Goal: Task Accomplishment & Management: Manage account settings

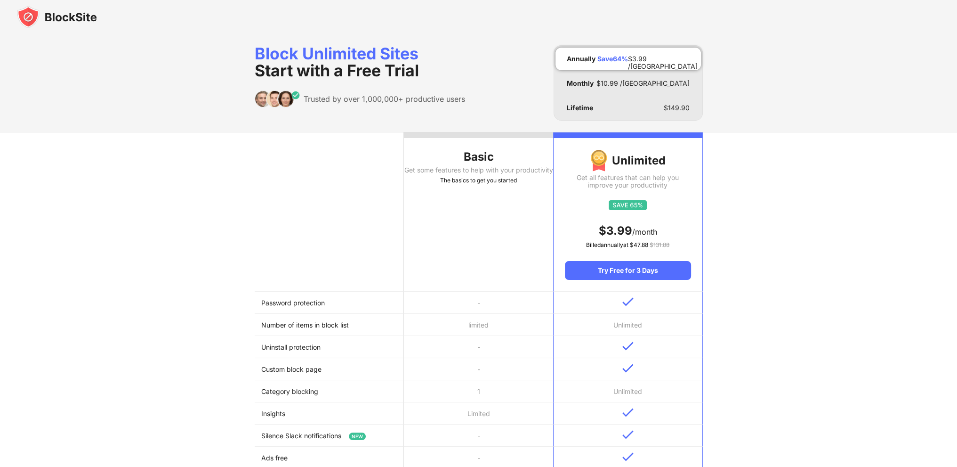
click at [70, 18] on img at bounding box center [57, 17] width 80 height 23
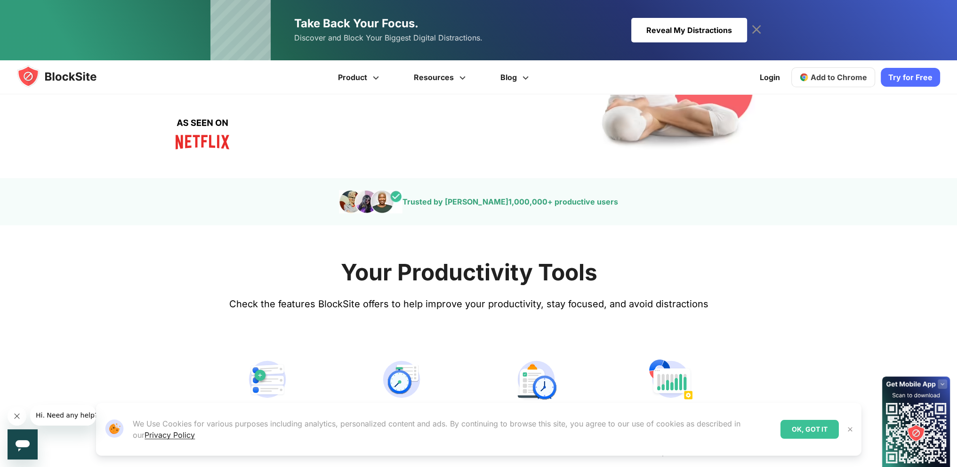
scroll to position [235, 0]
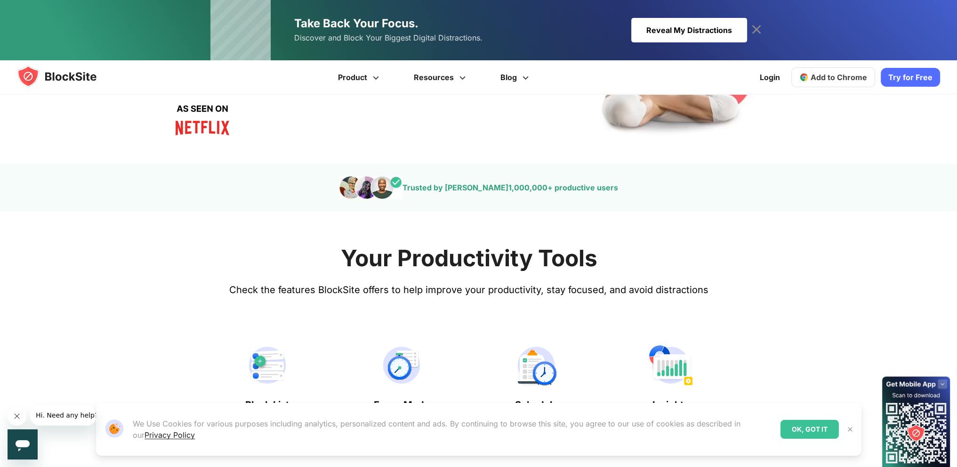
click at [850, 431] on img at bounding box center [850, 429] width 8 height 8
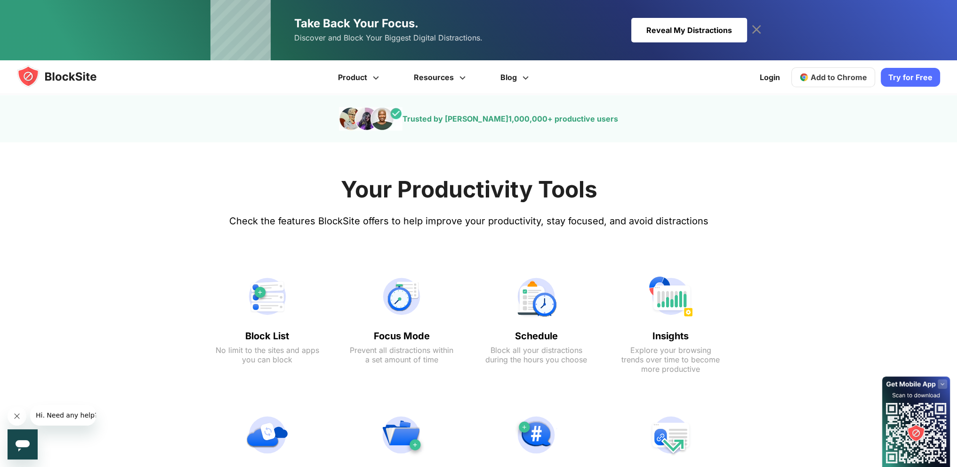
scroll to position [330, 0]
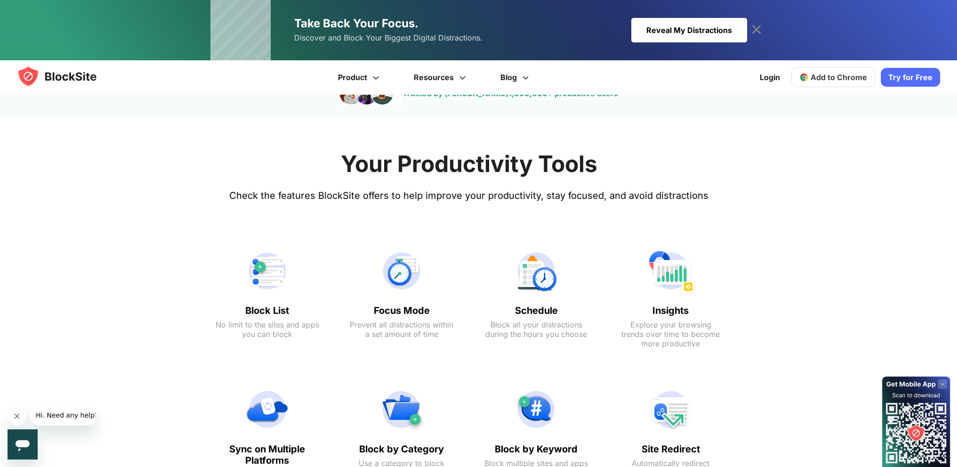
click at [15, 412] on icon "Close message from company" at bounding box center [17, 416] width 8 height 8
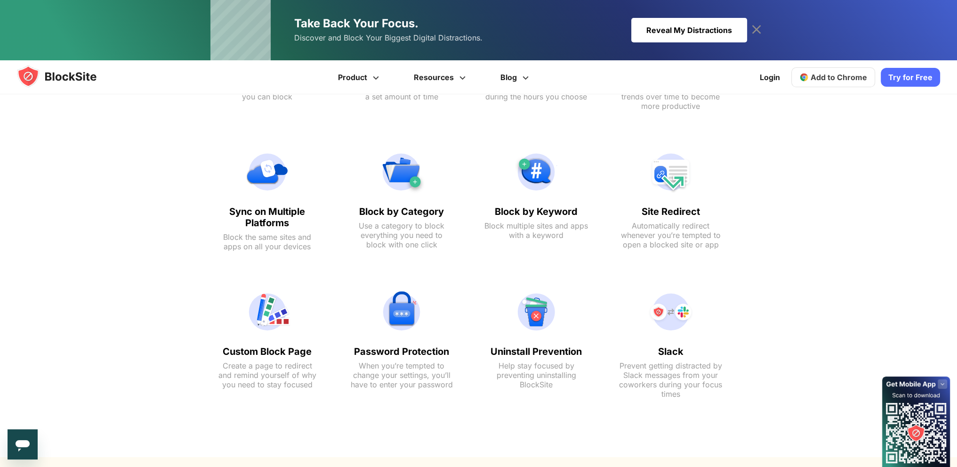
scroll to position [328, 0]
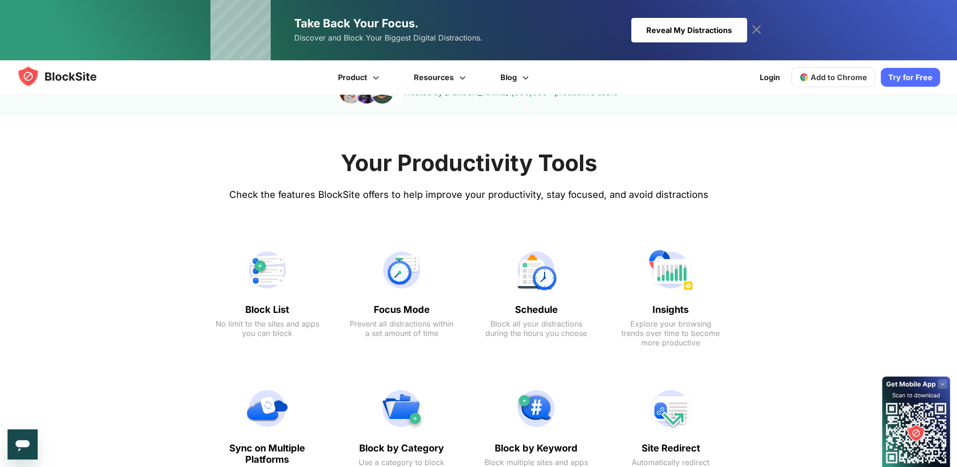
click at [756, 30] on icon at bounding box center [756, 29] width 9 height 9
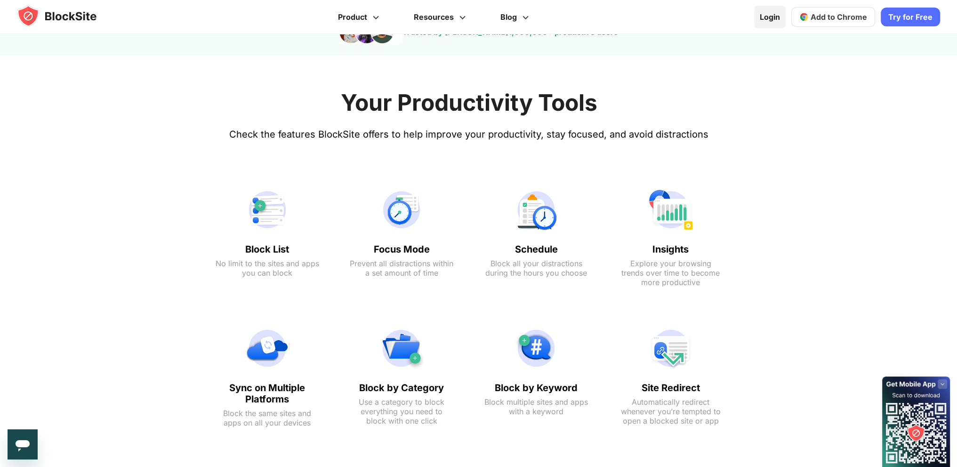
click at [773, 24] on link "Login" at bounding box center [770, 17] width 32 height 23
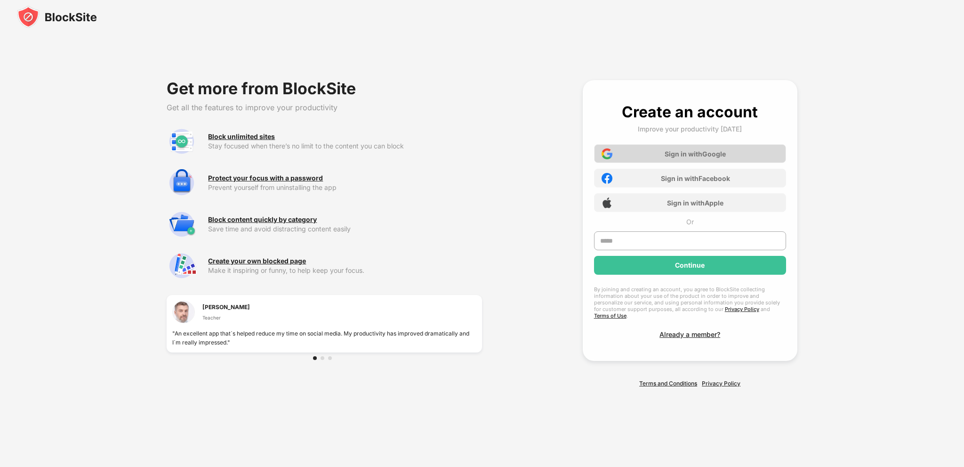
click at [671, 163] on div "Sign in with Google" at bounding box center [690, 153] width 192 height 19
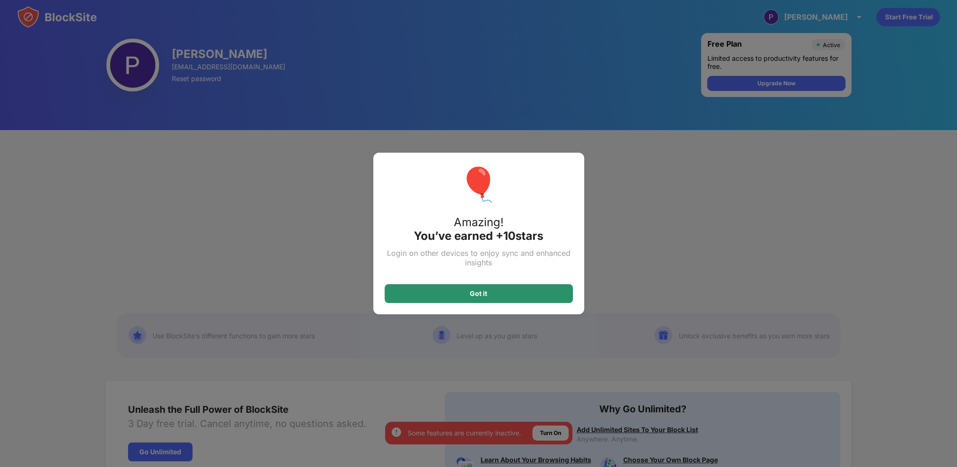
click at [528, 291] on div "Got it" at bounding box center [479, 293] width 188 height 19
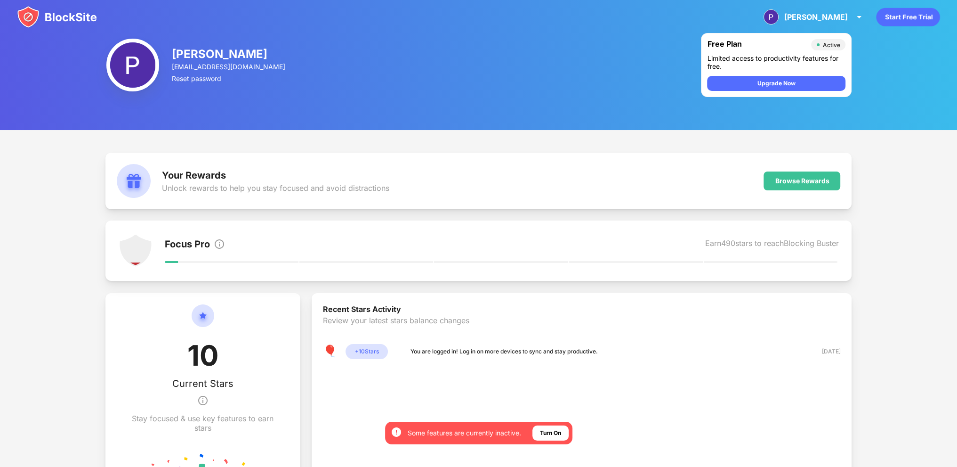
click at [823, 42] on div "Active" at bounding box center [830, 44] width 17 height 7
click at [857, 18] on img at bounding box center [858, 16] width 11 height 11
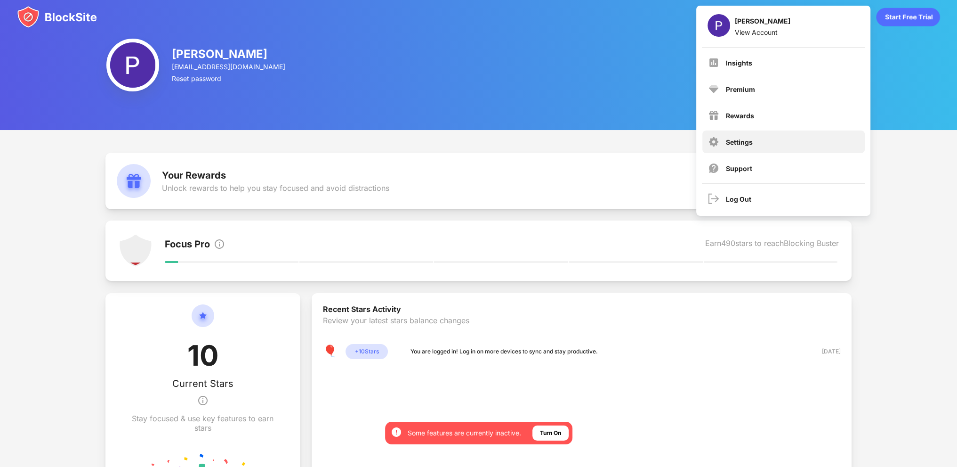
click at [757, 143] on div "Settings" at bounding box center [783, 141] width 162 height 23
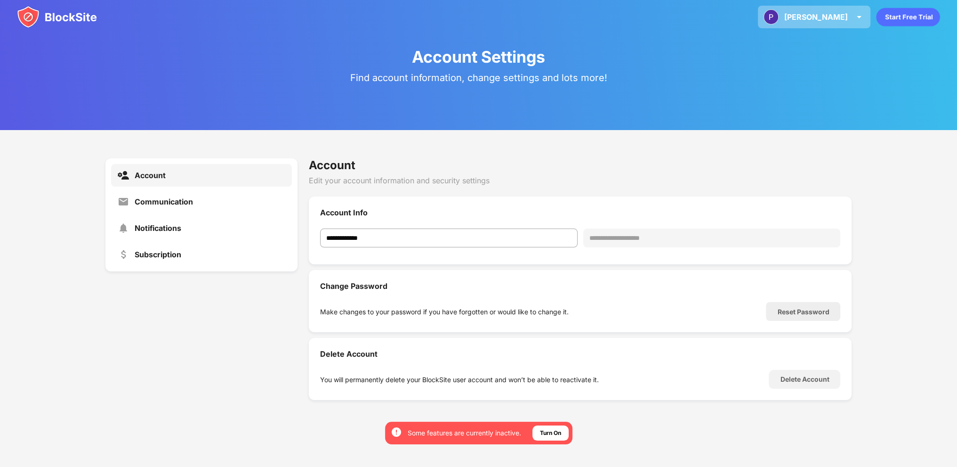
click at [853, 22] on div "Parker Parker Bailey View Account Insights Premium Rewards Settings Support Log…" at bounding box center [814, 17] width 113 height 23
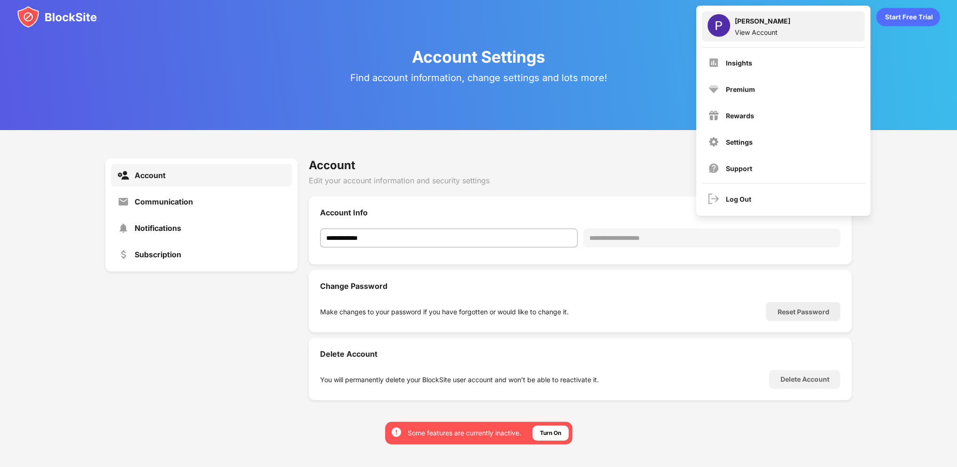
click at [760, 34] on div "View Account" at bounding box center [763, 32] width 56 height 8
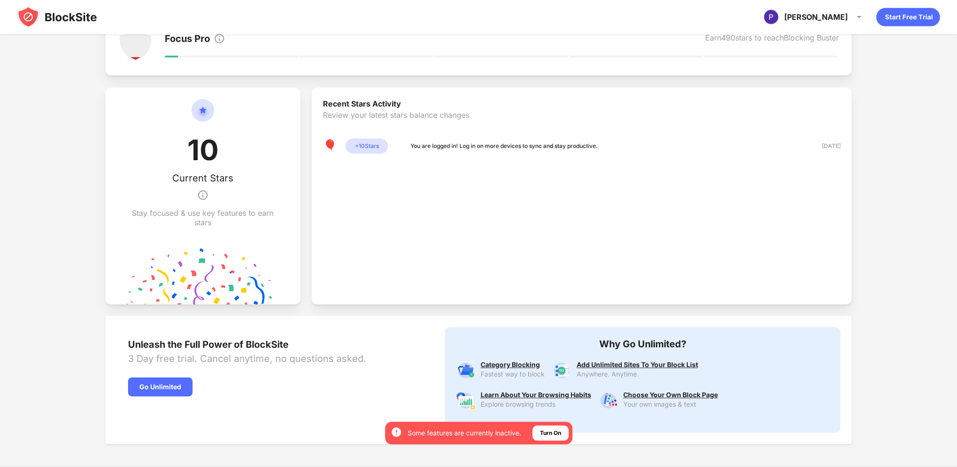
scroll to position [239, 0]
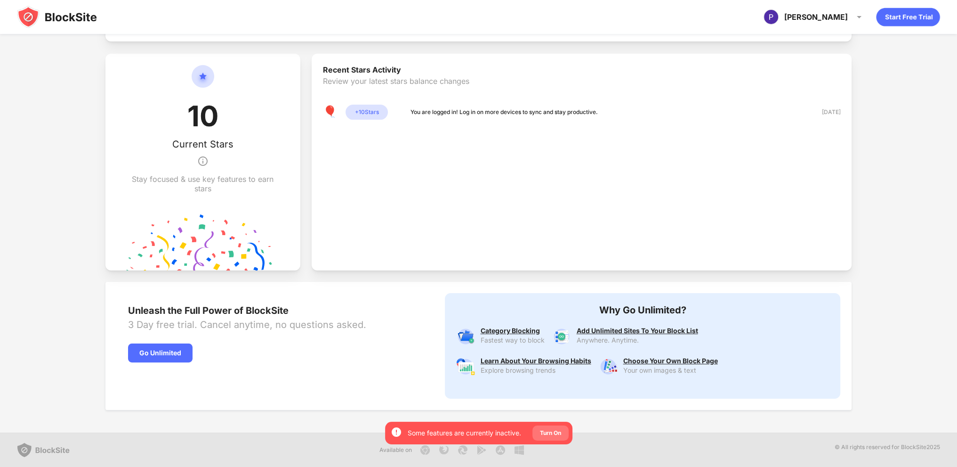
click at [556, 432] on div "Turn On" at bounding box center [550, 432] width 21 height 9
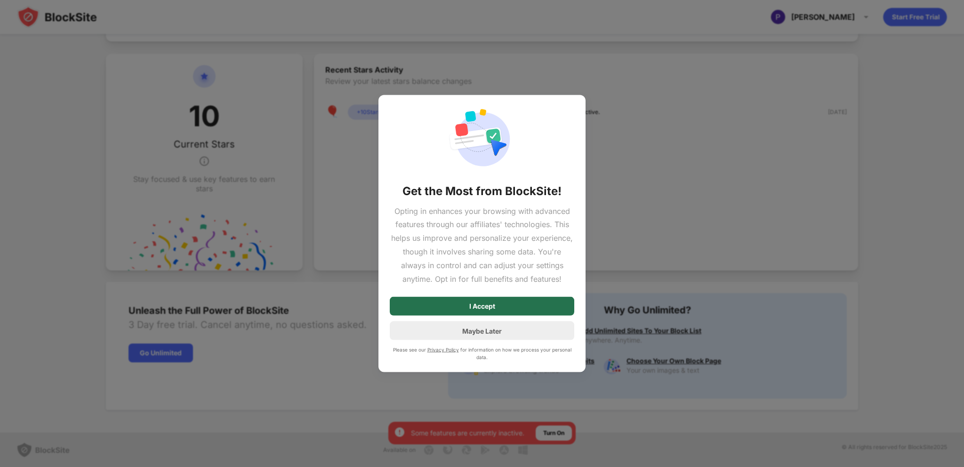
click at [502, 311] on div "I Accept" at bounding box center [482, 306] width 185 height 19
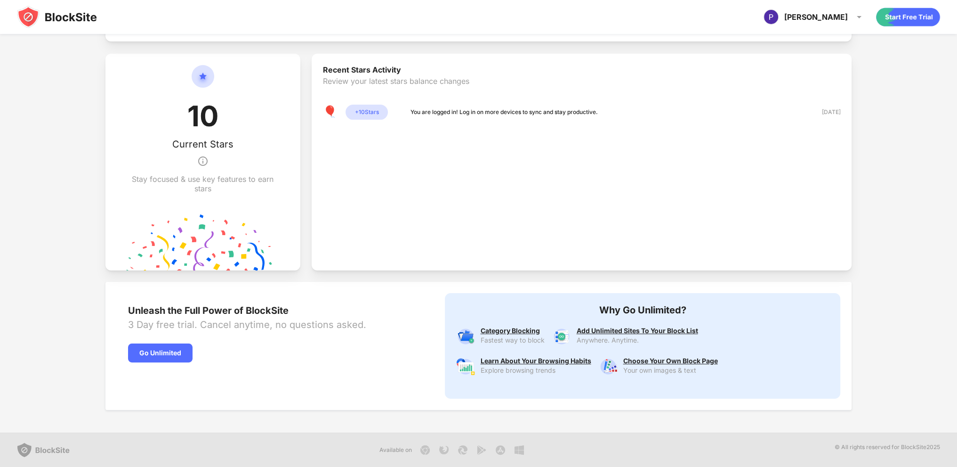
click at [37, 447] on img at bounding box center [43, 449] width 53 height 15
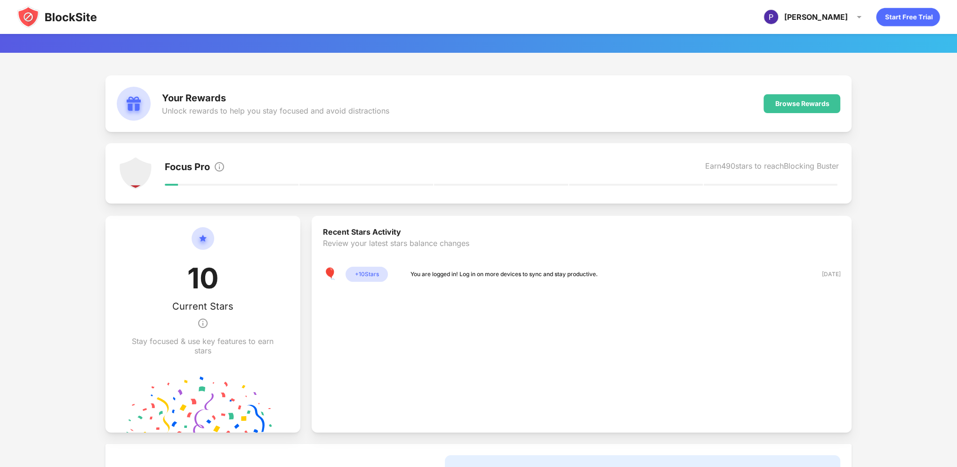
scroll to position [4, 0]
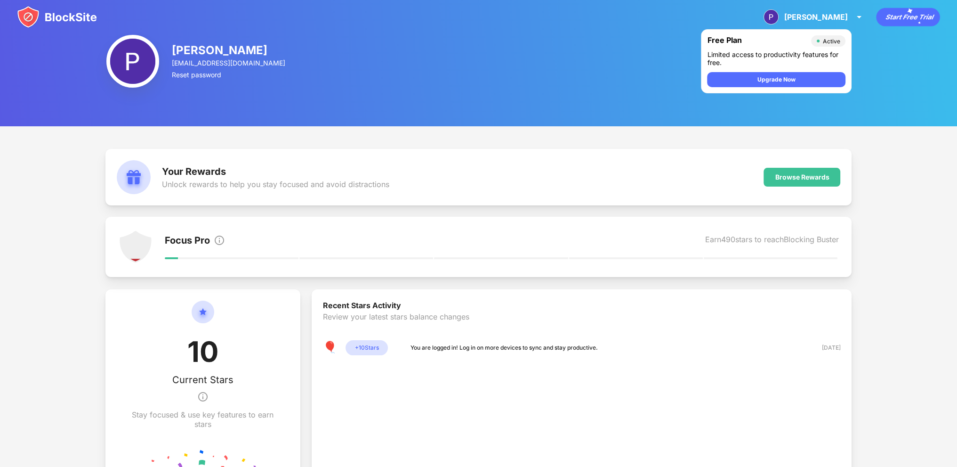
click at [129, 58] on img at bounding box center [132, 61] width 53 height 53
click at [54, 12] on img at bounding box center [57, 17] width 80 height 23
